Goal: Browse casually: Explore the website without a specific task or goal

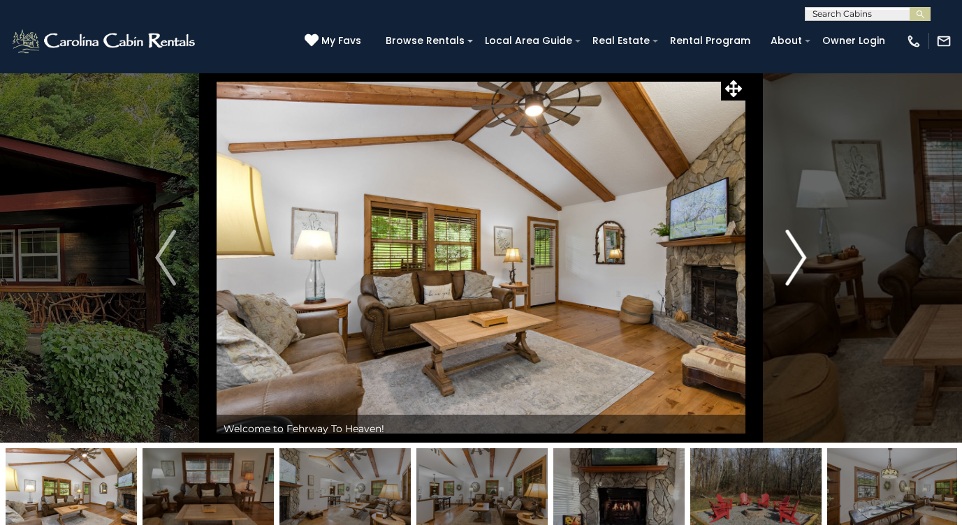
click at [788, 263] on img "Next" at bounding box center [796, 258] width 21 height 56
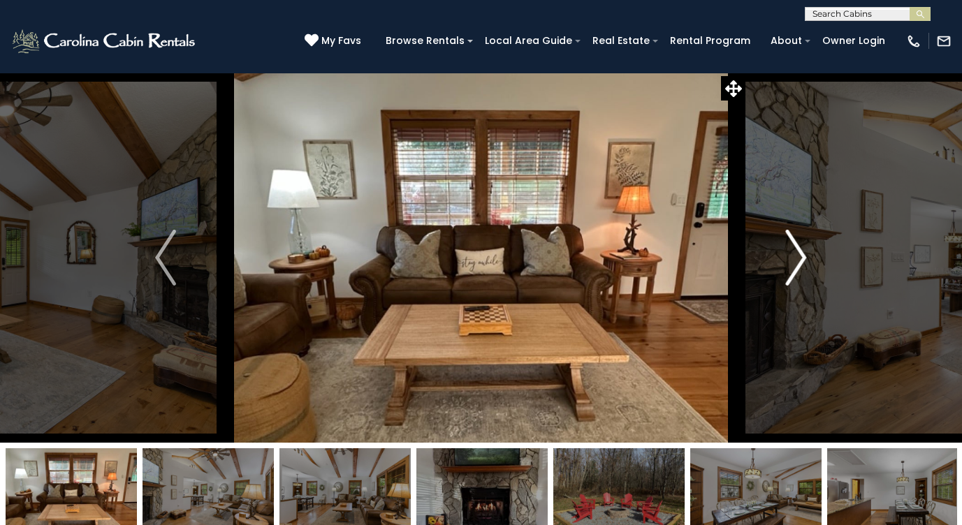
click at [788, 264] on img "Next" at bounding box center [796, 258] width 21 height 56
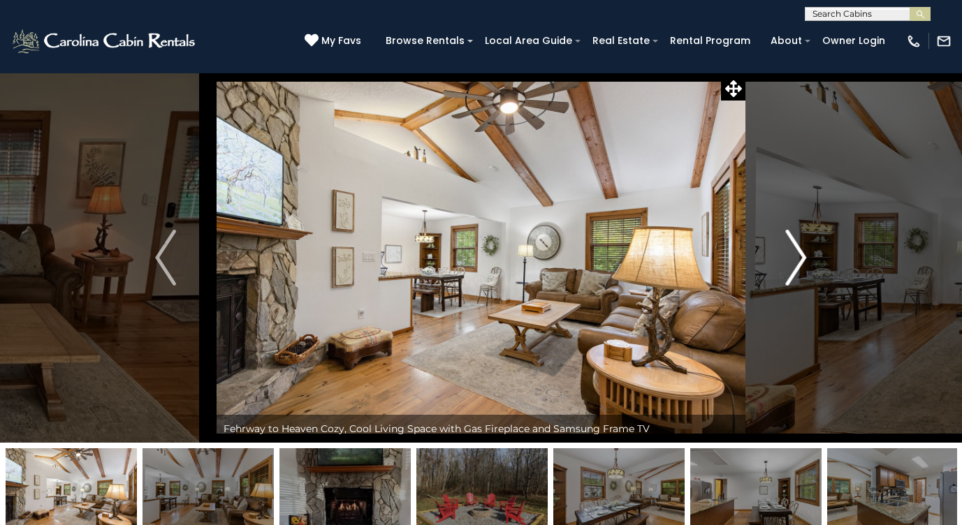
click at [794, 271] on img "Next" at bounding box center [796, 258] width 21 height 56
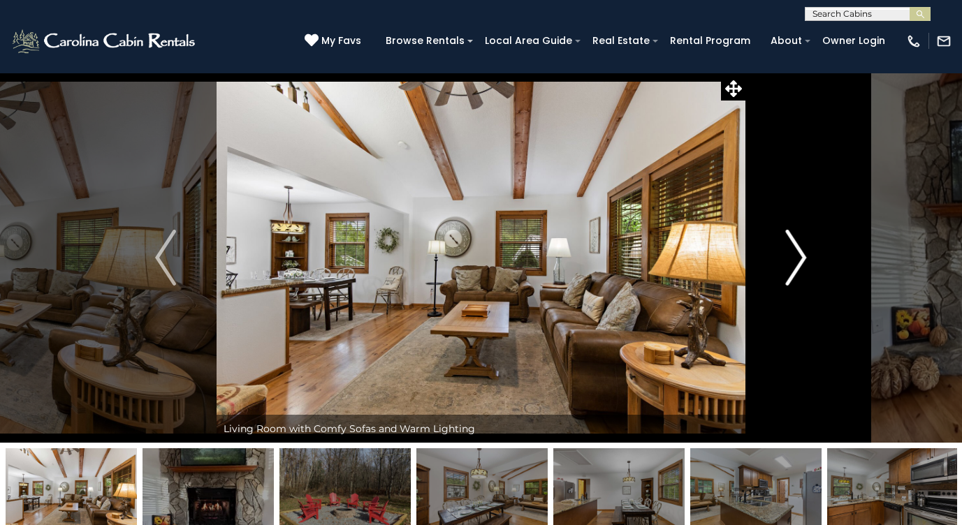
click at [794, 271] on img "Next" at bounding box center [796, 258] width 21 height 56
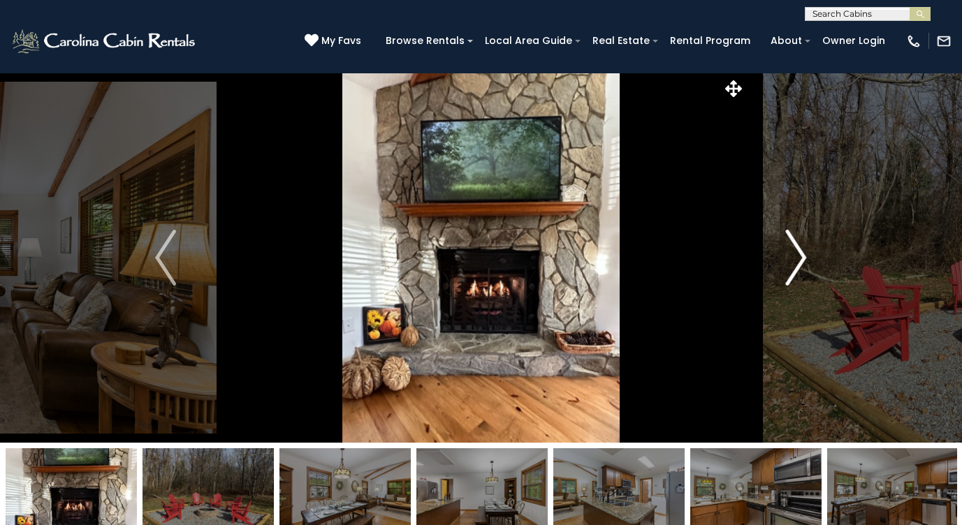
click at [794, 271] on img "Next" at bounding box center [796, 258] width 21 height 56
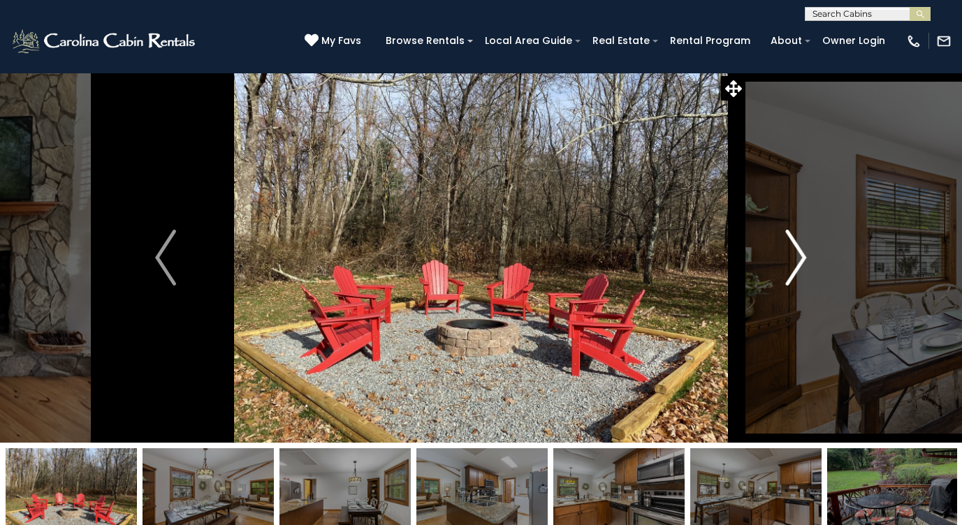
click at [794, 271] on img "Next" at bounding box center [796, 258] width 21 height 56
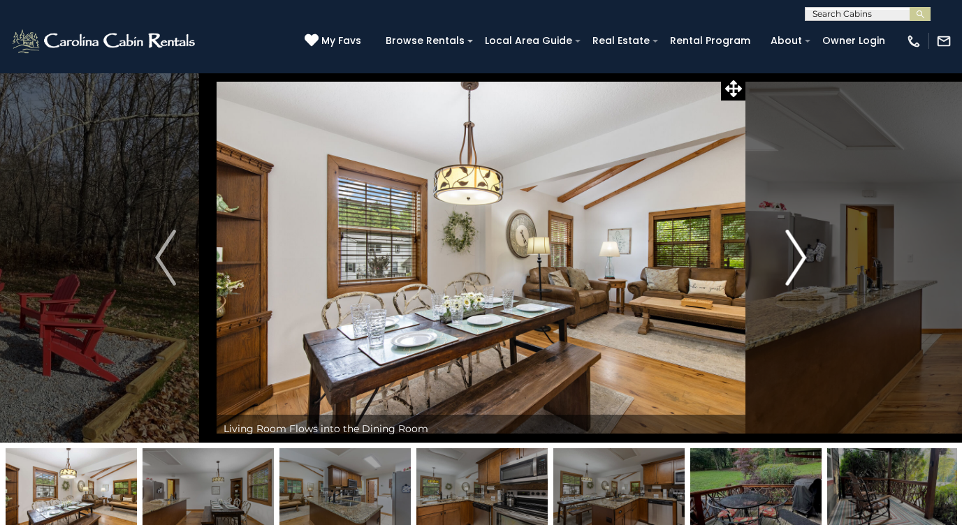
click at [794, 271] on img "Next" at bounding box center [796, 258] width 21 height 56
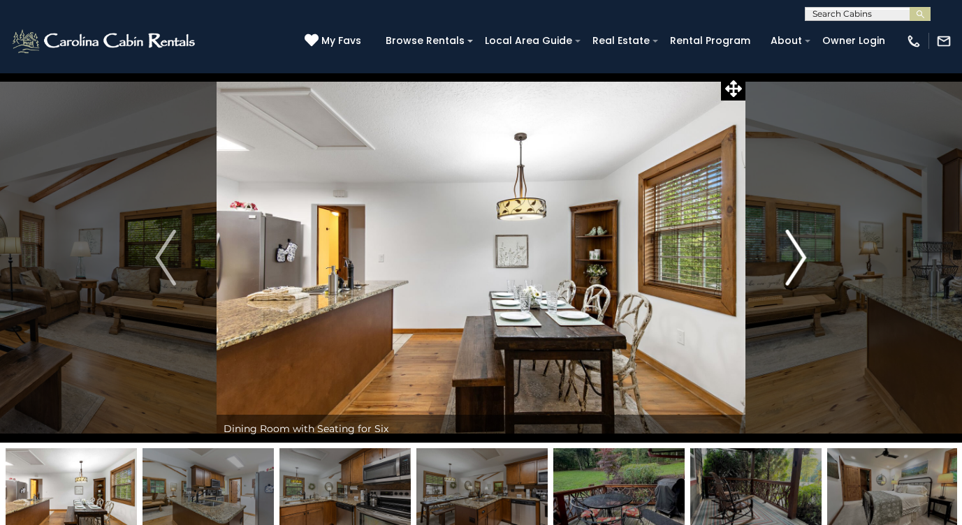
click at [794, 271] on img "Next" at bounding box center [796, 258] width 21 height 56
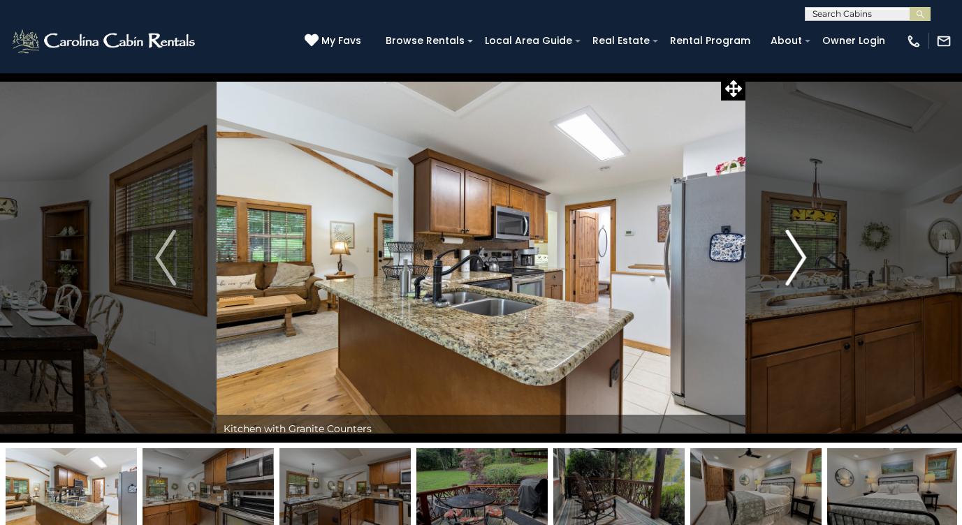
click at [800, 264] on img "Next" at bounding box center [796, 258] width 21 height 56
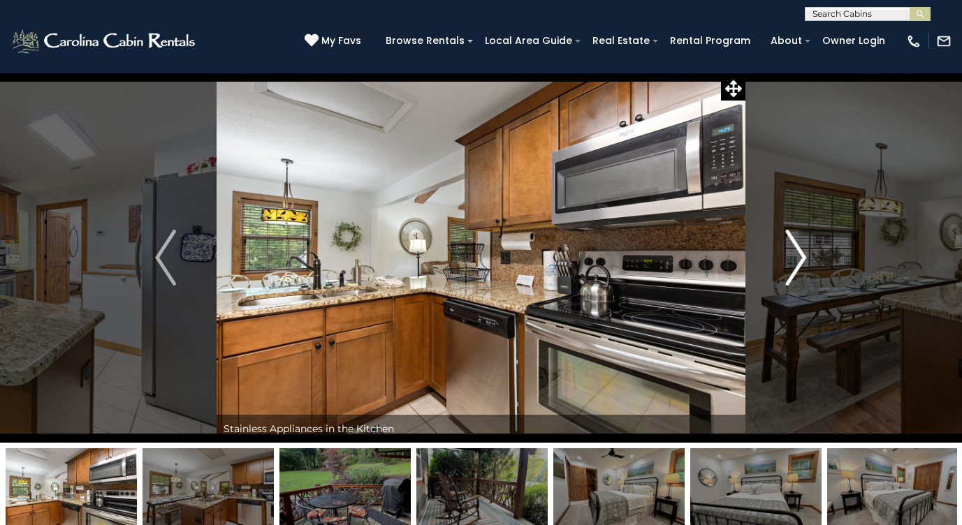
click at [800, 263] on img "Next" at bounding box center [796, 258] width 21 height 56
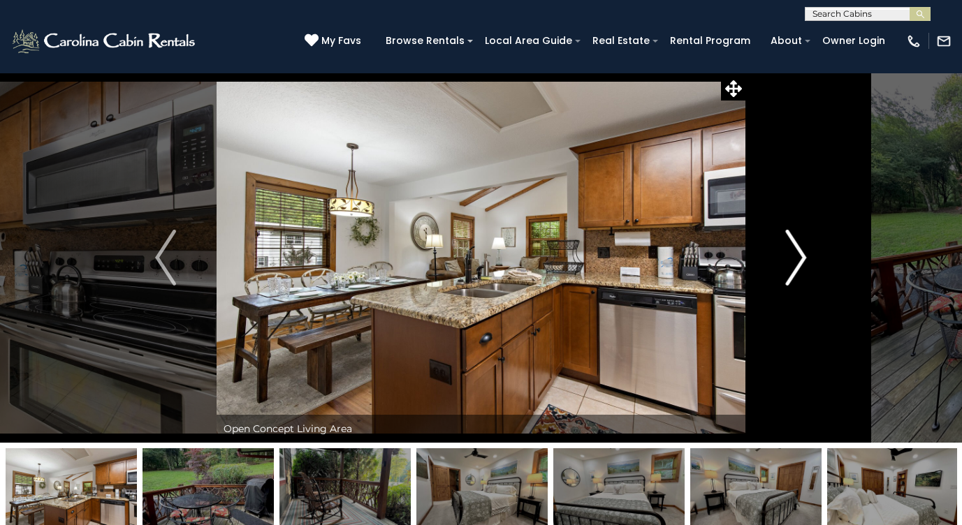
click at [789, 254] on img "Next" at bounding box center [796, 258] width 21 height 56
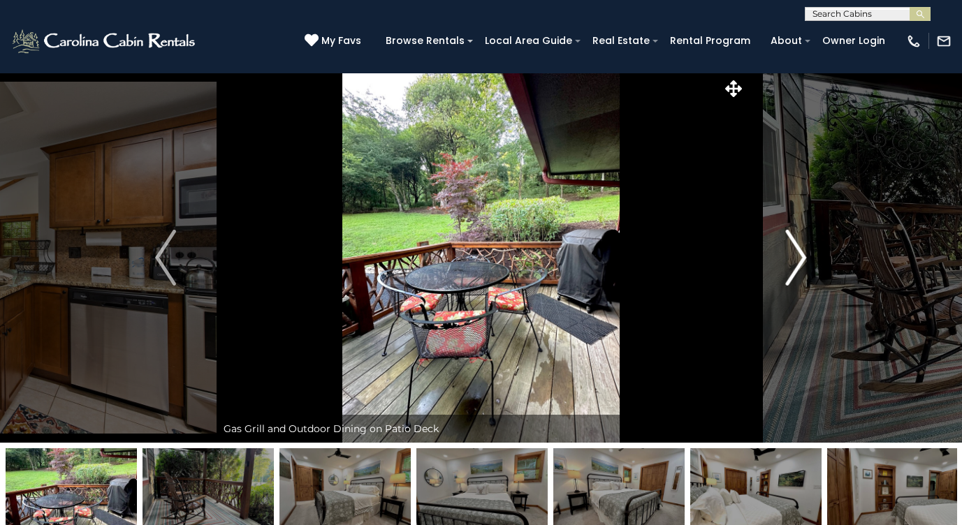
click at [789, 254] on img "Next" at bounding box center [796, 258] width 21 height 56
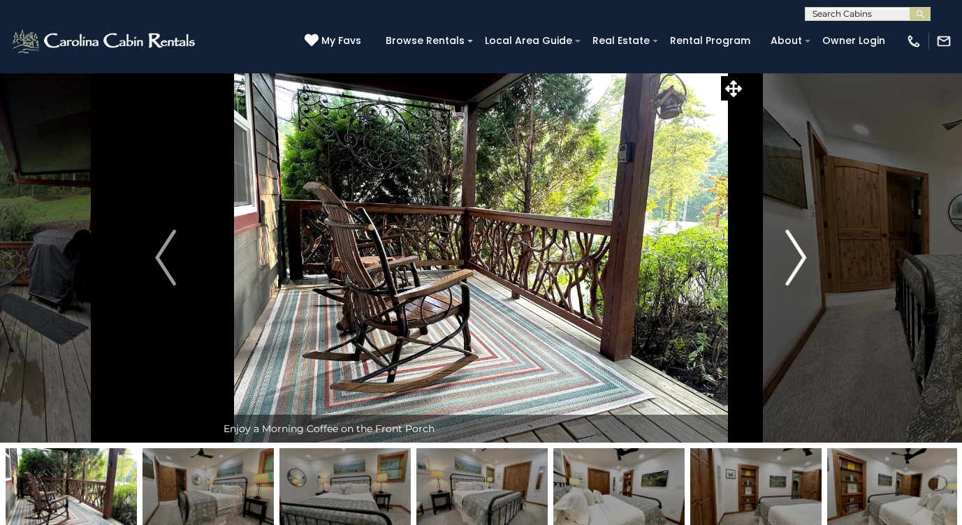
click at [789, 254] on img "Next" at bounding box center [796, 258] width 21 height 56
